Goal: Transaction & Acquisition: Purchase product/service

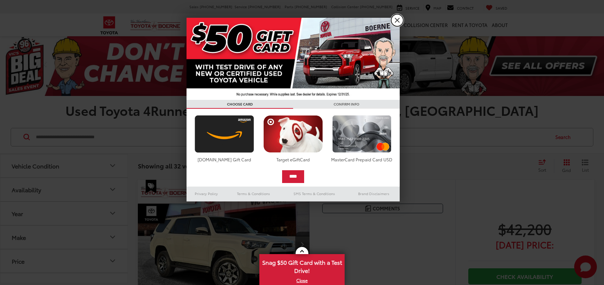
click at [400, 18] on link "X" at bounding box center [397, 20] width 12 height 12
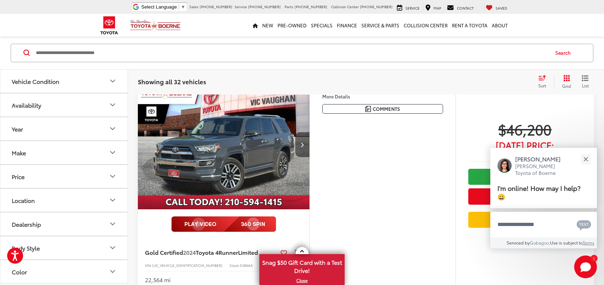
scroll to position [324, 0]
click at [303, 142] on icon "Next image" at bounding box center [301, 144] width 3 height 5
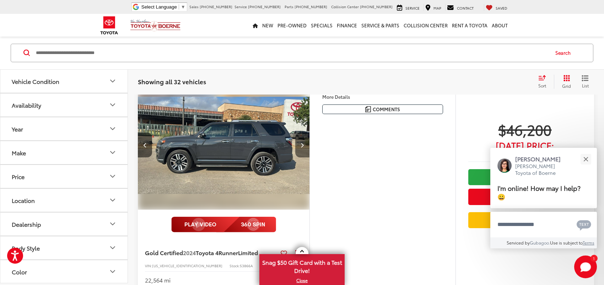
scroll to position [354, 0]
click at [303, 142] on icon "Next image" at bounding box center [301, 144] width 3 height 5
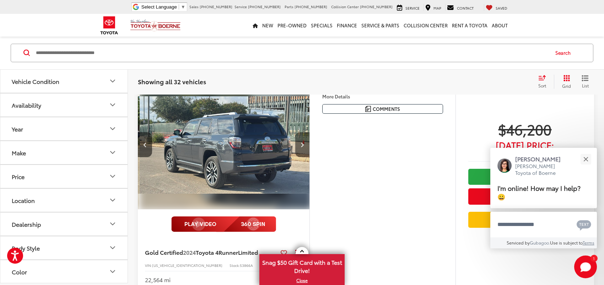
scroll to position [0, 345]
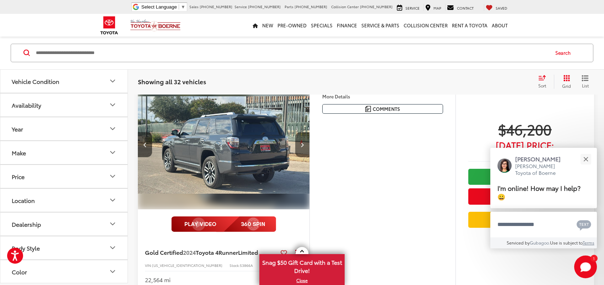
click at [303, 142] on icon "Next image" at bounding box center [301, 144] width 3 height 5
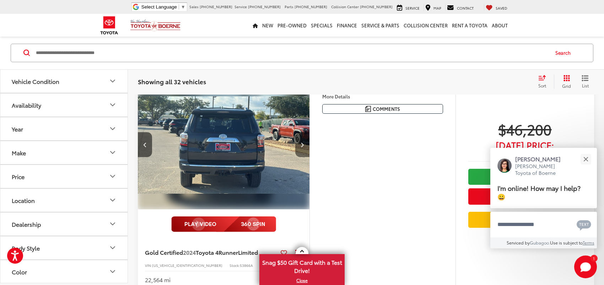
scroll to position [324, 0]
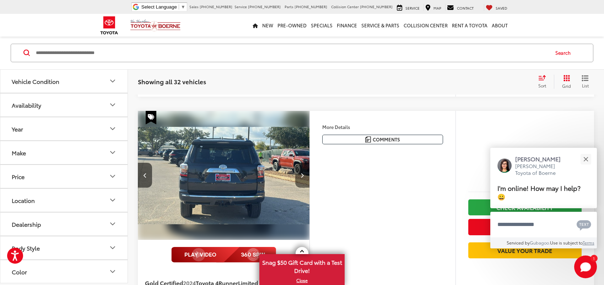
click at [303, 173] on icon "Next image" at bounding box center [301, 175] width 3 height 5
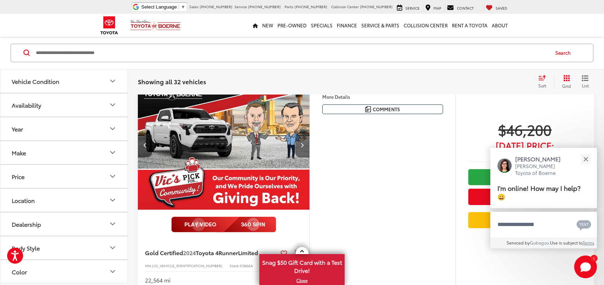
click at [303, 142] on icon "Next image" at bounding box center [301, 144] width 3 height 5
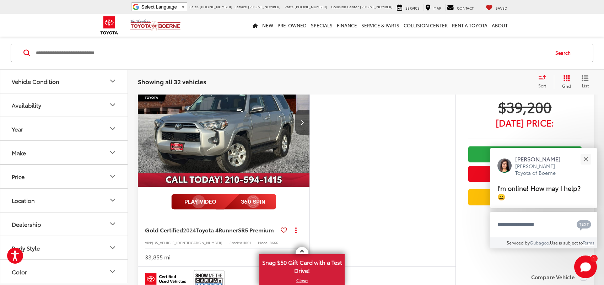
scroll to position [1105, 0]
click at [301, 120] on icon "Next image" at bounding box center [301, 122] width 3 height 5
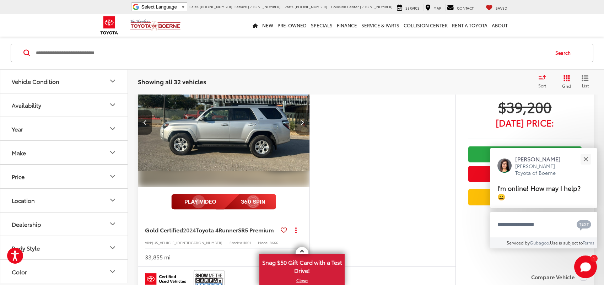
click at [303, 122] on icon "Next image" at bounding box center [301, 122] width 3 height 5
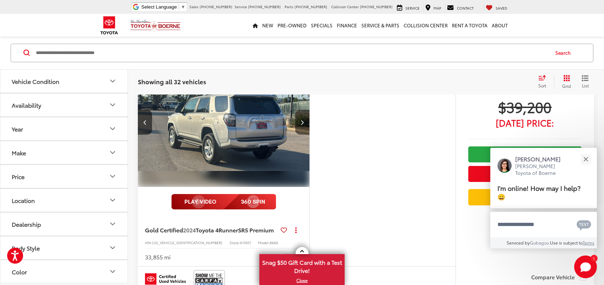
scroll to position [1135, 0]
click at [303, 122] on icon "Next image" at bounding box center [301, 122] width 3 height 5
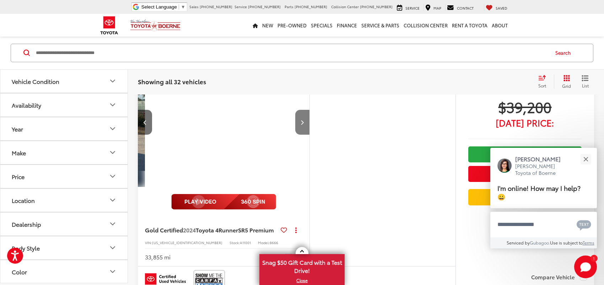
scroll to position [0, 517]
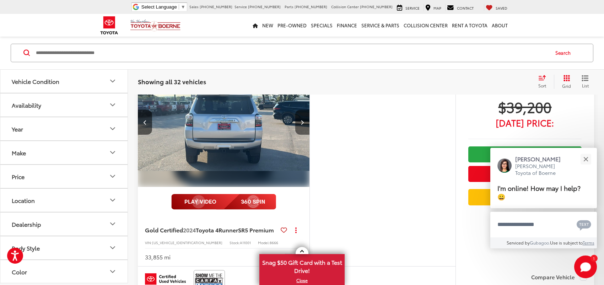
click at [303, 122] on icon "Next image" at bounding box center [301, 122] width 3 height 5
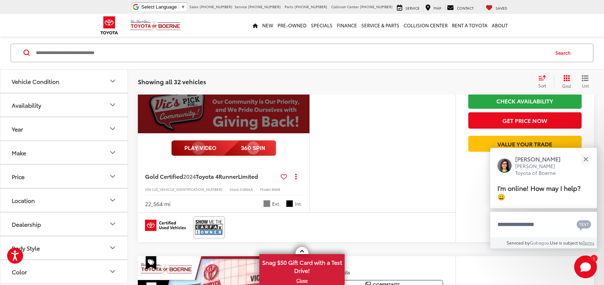
scroll to position [0, 0]
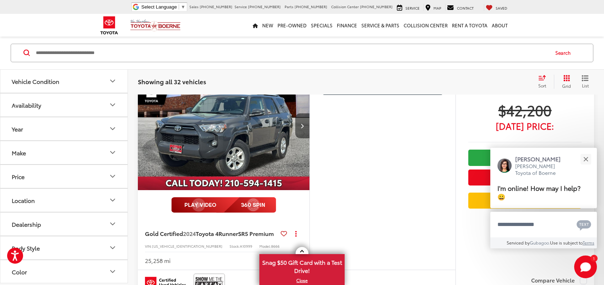
click at [300, 132] on button "Next image" at bounding box center [302, 125] width 14 height 25
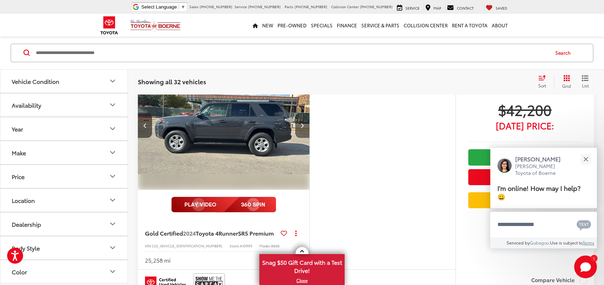
click at [300, 132] on button "Next image" at bounding box center [302, 125] width 14 height 25
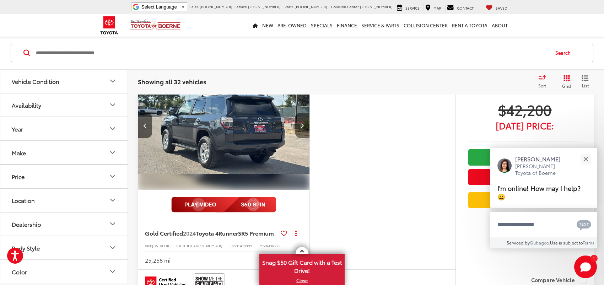
click at [300, 132] on button "Next image" at bounding box center [302, 125] width 14 height 25
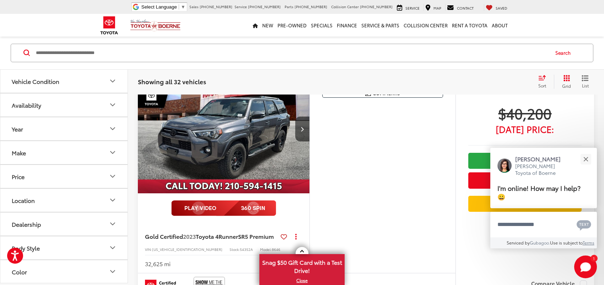
click at [300, 131] on icon "Next image" at bounding box center [301, 128] width 3 height 5
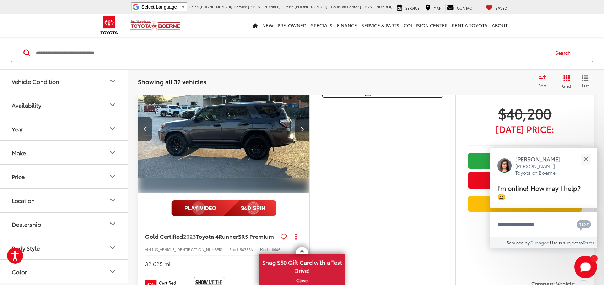
click at [300, 131] on icon "Next image" at bounding box center [301, 128] width 3 height 5
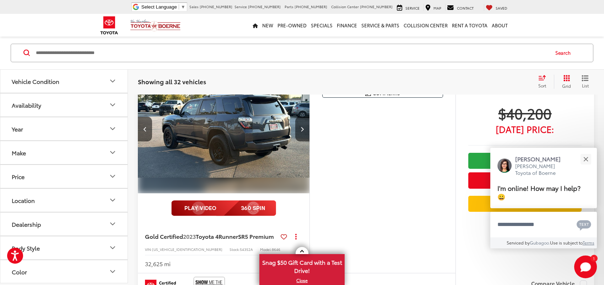
click at [300, 131] on icon "Next image" at bounding box center [301, 128] width 3 height 5
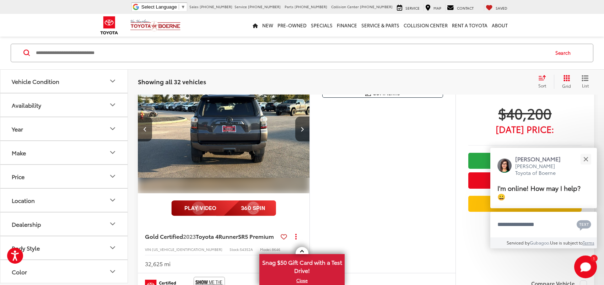
click at [300, 131] on icon "Next image" at bounding box center [301, 128] width 3 height 5
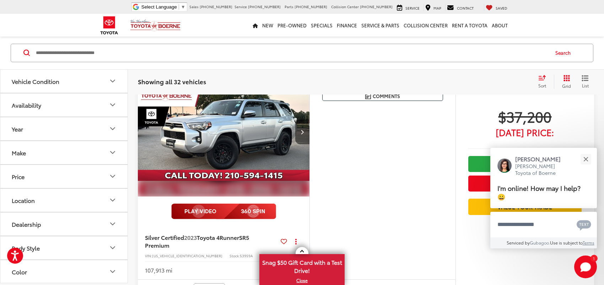
click at [302, 134] on icon "Next image" at bounding box center [301, 131] width 3 height 5
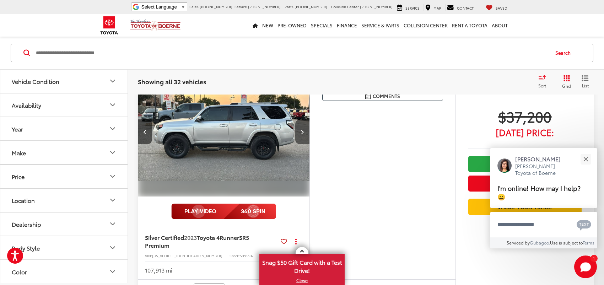
click at [302, 134] on icon "Next image" at bounding box center [301, 131] width 3 height 5
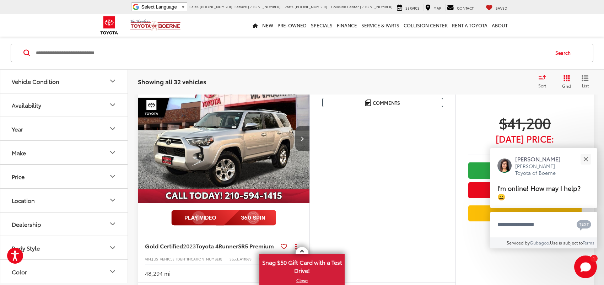
click at [302, 141] on button "Next image" at bounding box center [302, 138] width 14 height 25
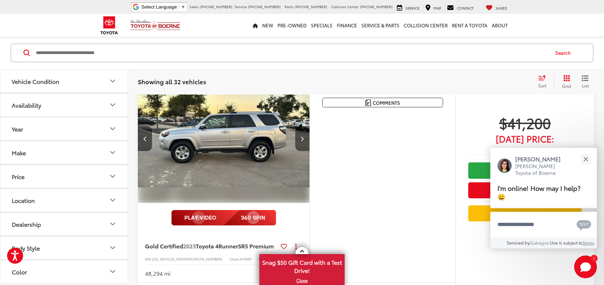
click at [302, 141] on button "Next image" at bounding box center [302, 138] width 14 height 25
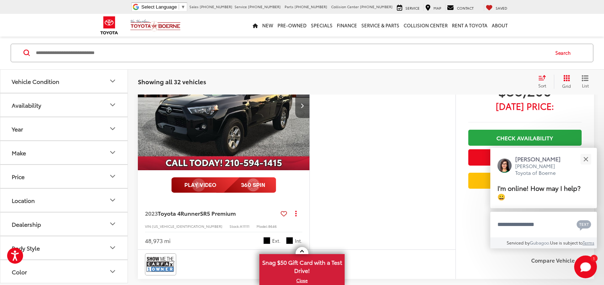
click at [301, 118] on button "Next image" at bounding box center [302, 105] width 14 height 25
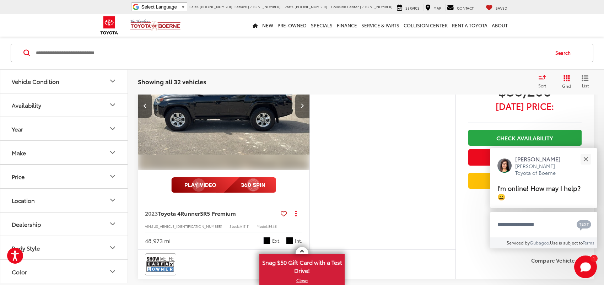
click at [301, 118] on button "Next image" at bounding box center [302, 105] width 14 height 25
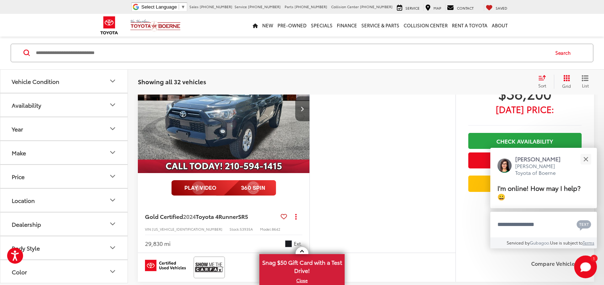
click at [305, 121] on button "Next image" at bounding box center [302, 108] width 14 height 25
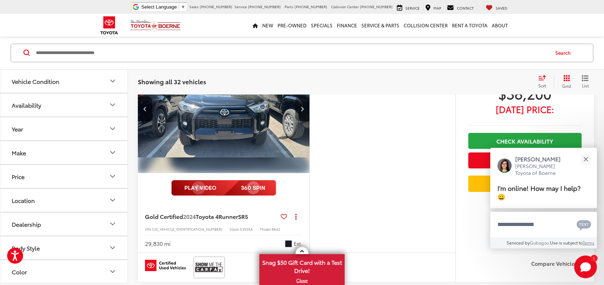
click at [305, 121] on button "Next image" at bounding box center [302, 108] width 14 height 25
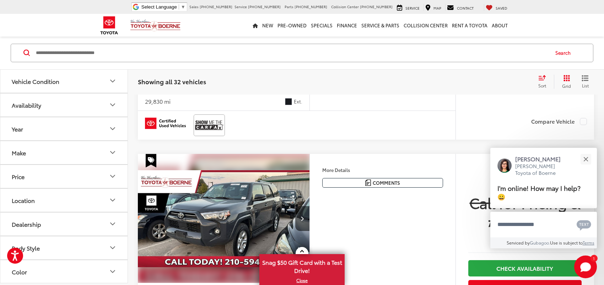
scroll to position [2773, 0]
